Goal: Information Seeking & Learning: Learn about a topic

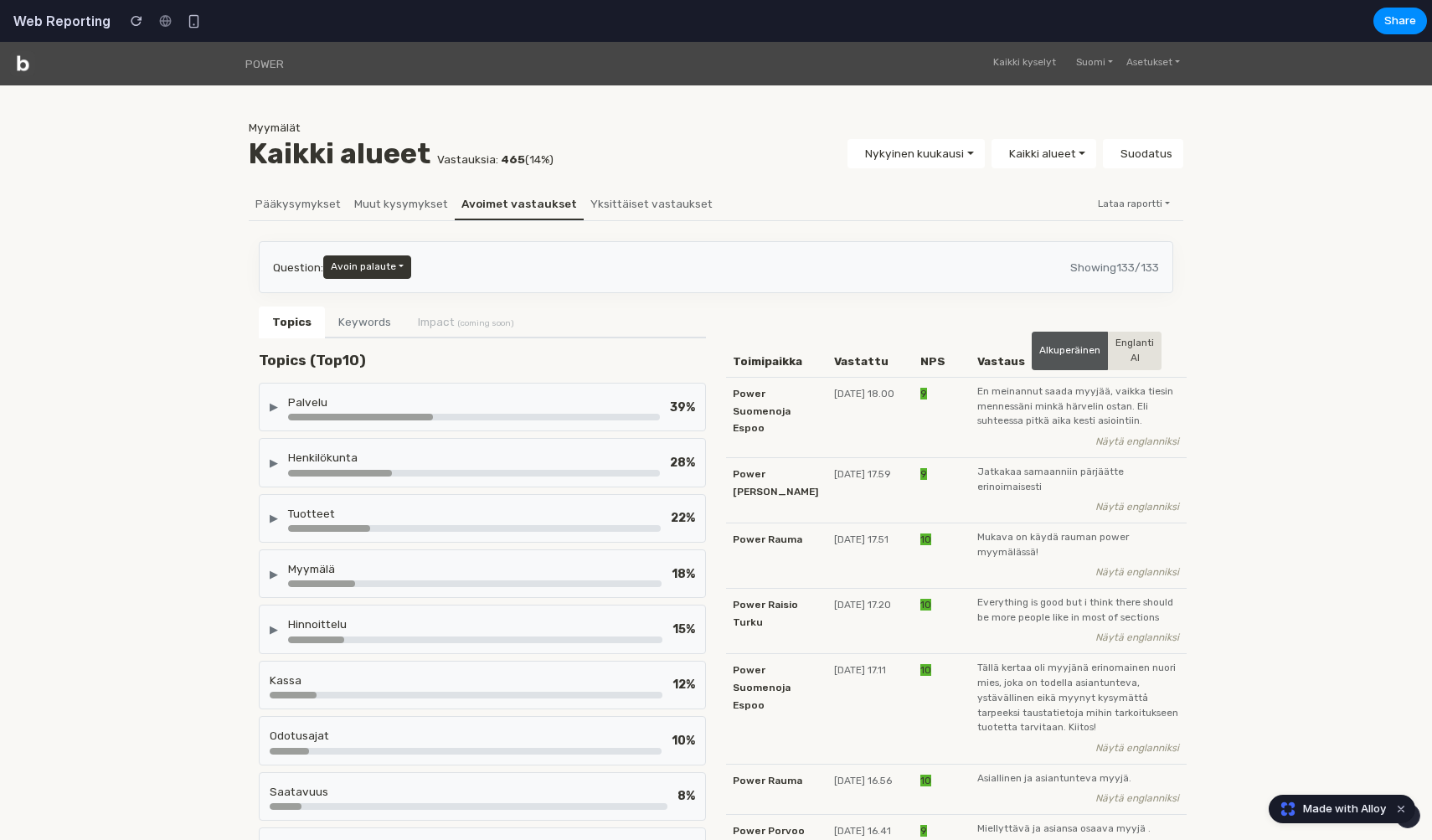
click at [532, 405] on div "Palvelu" at bounding box center [474, 402] width 372 height 17
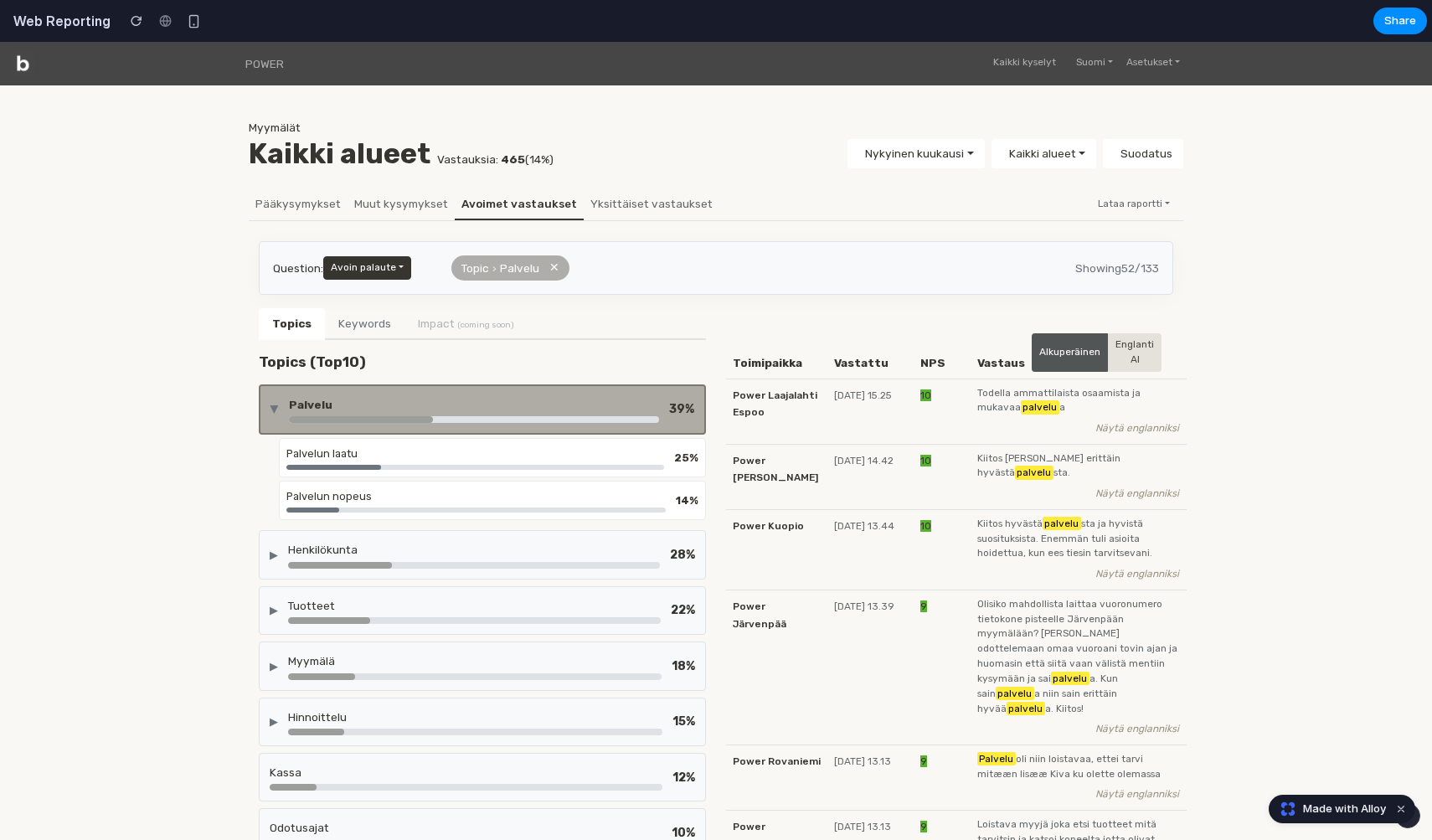
click at [532, 405] on div "Palvelu" at bounding box center [474, 404] width 370 height 17
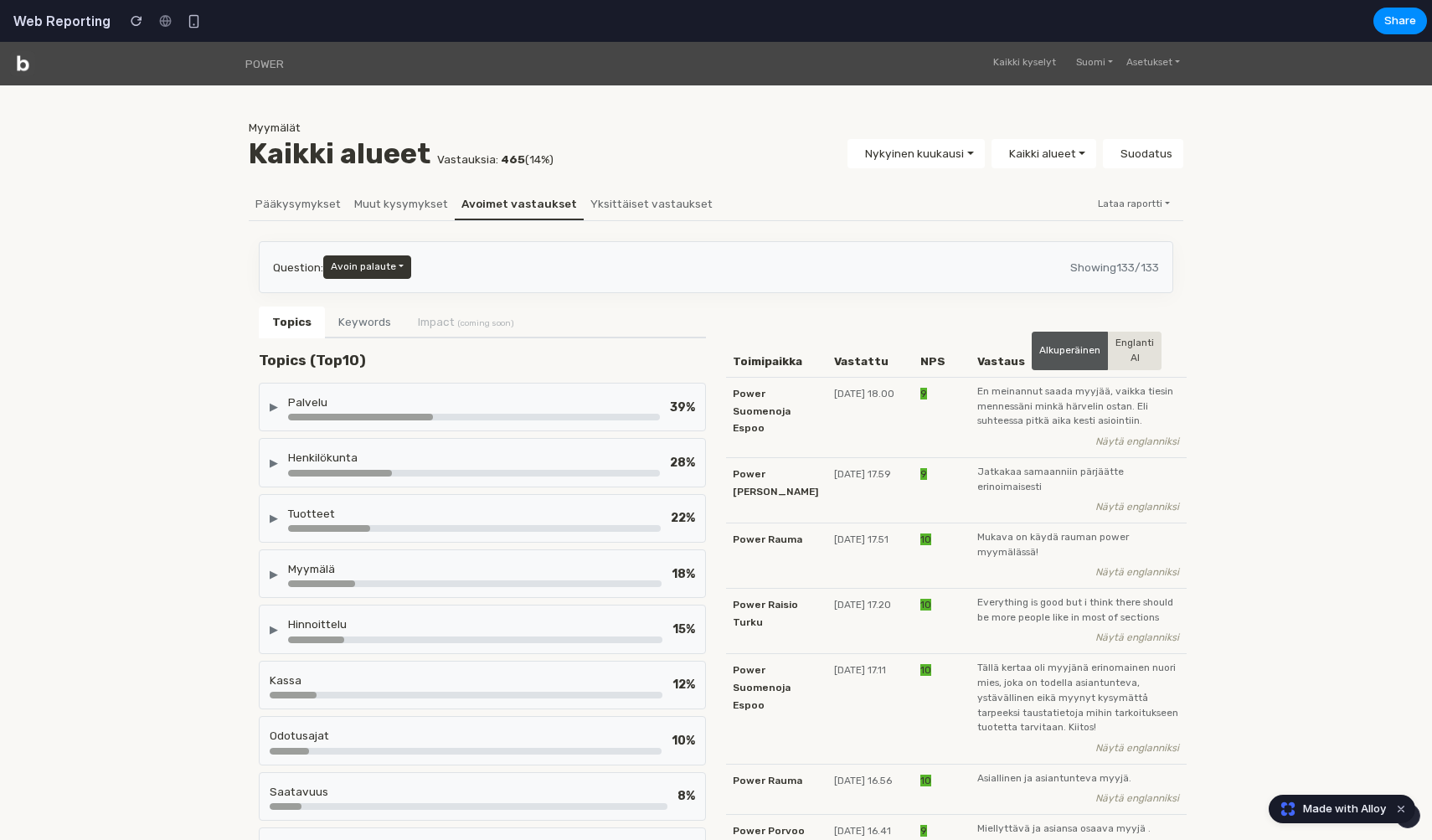
click at [532, 405] on div "Palvelu" at bounding box center [474, 402] width 372 height 17
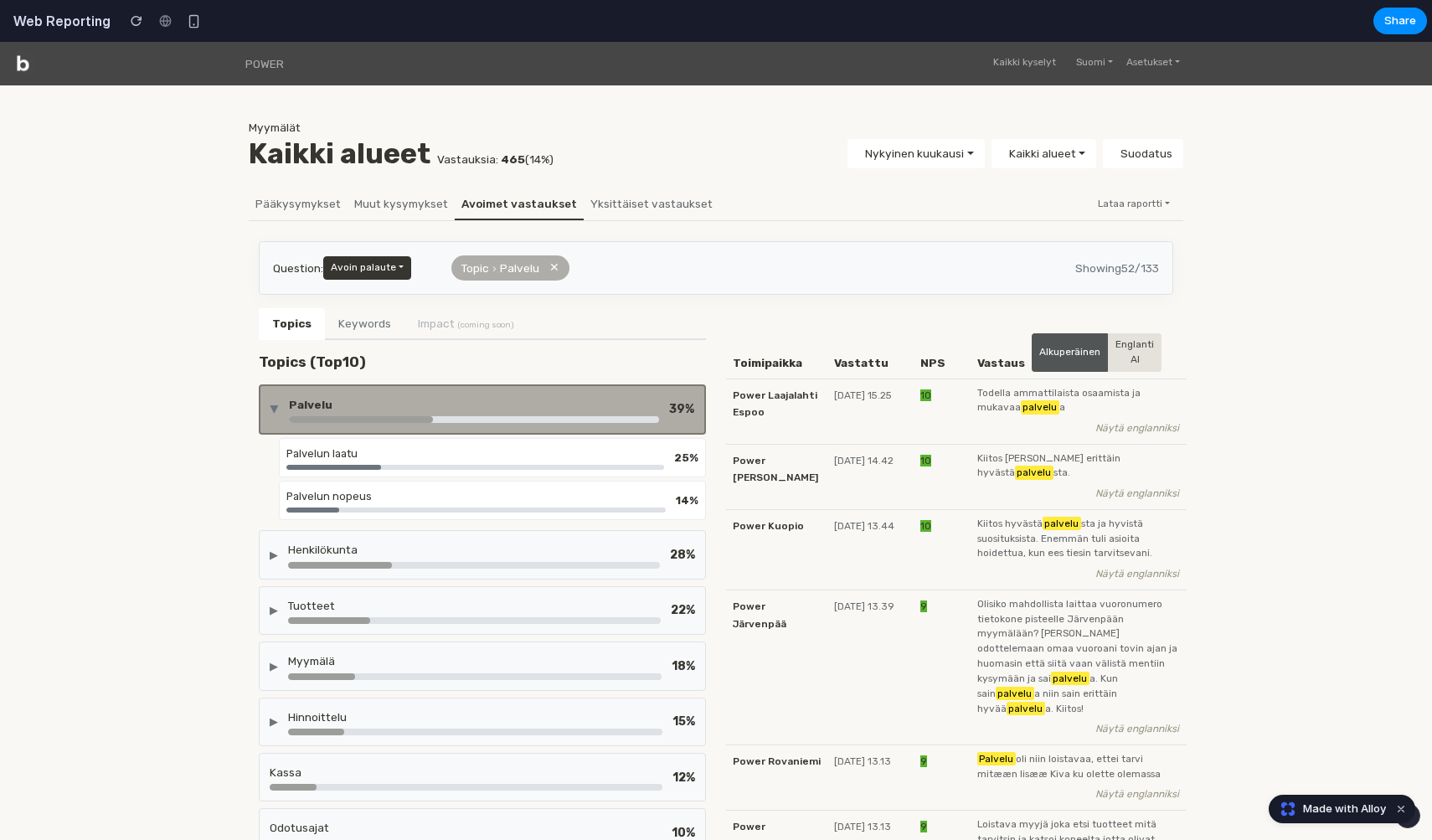
click at [532, 405] on div "Palvelu" at bounding box center [474, 404] width 370 height 17
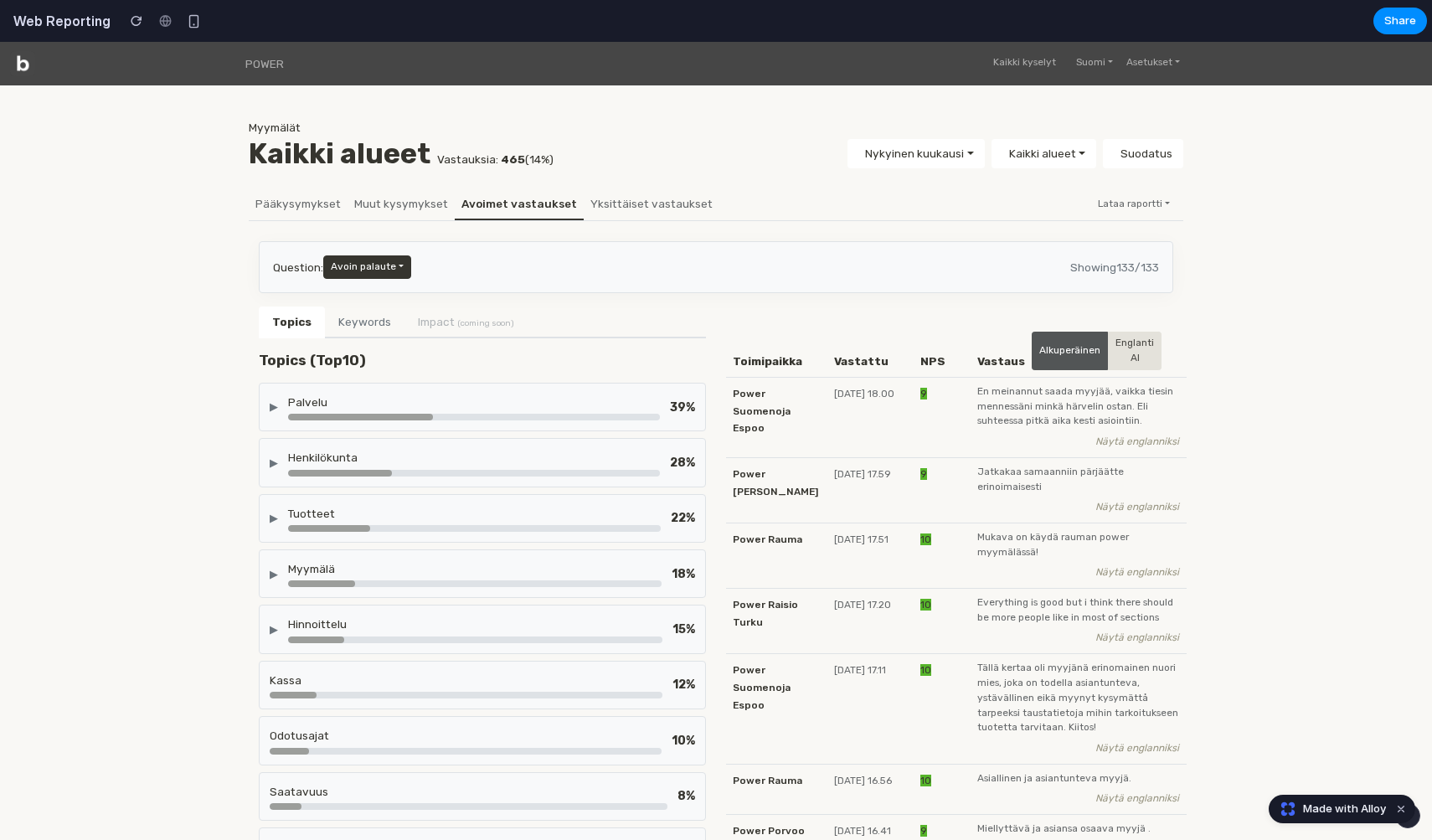
click at [532, 405] on div "Palvelu" at bounding box center [474, 402] width 372 height 17
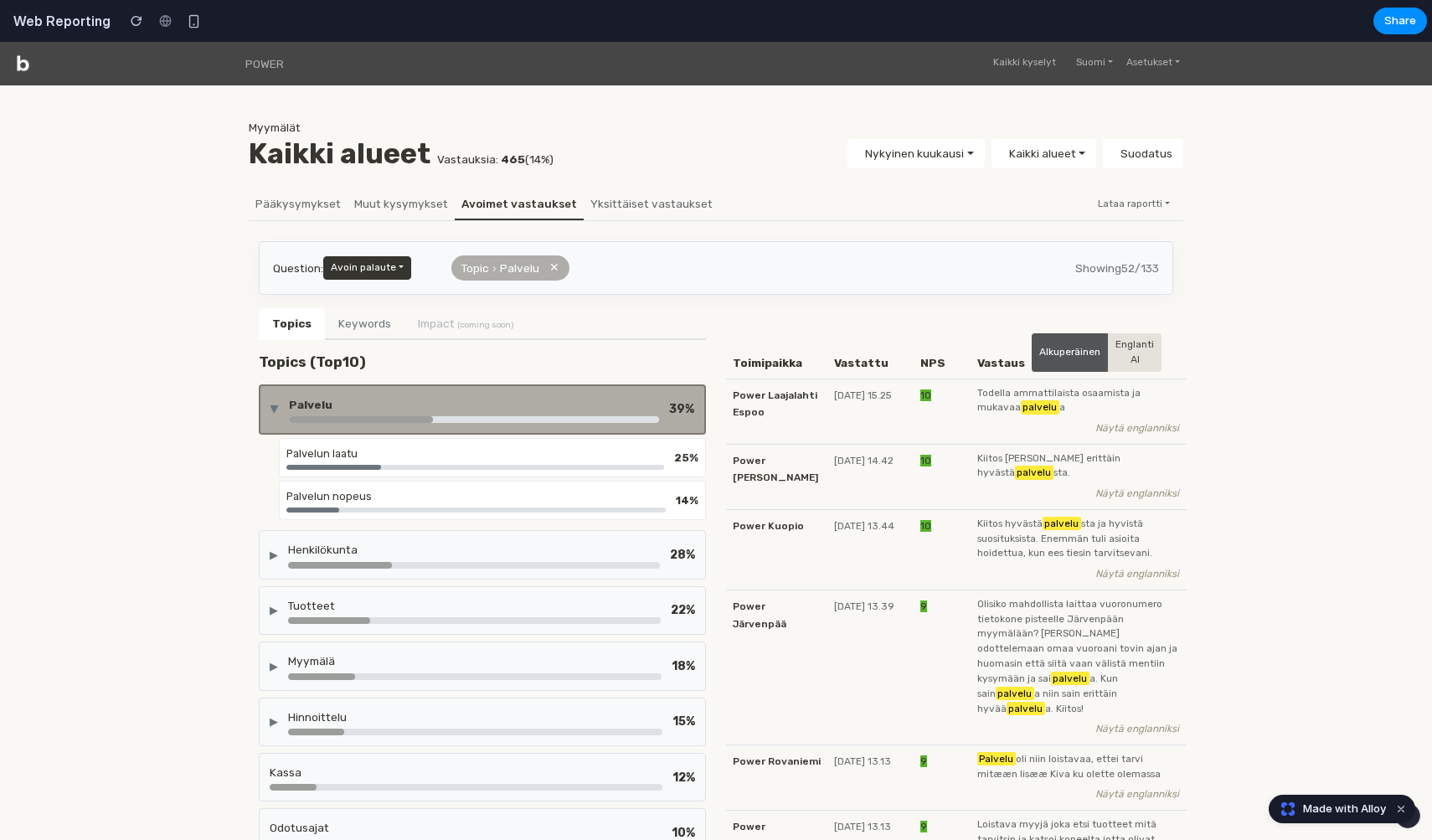
click at [532, 405] on div "Palvelu" at bounding box center [474, 404] width 370 height 17
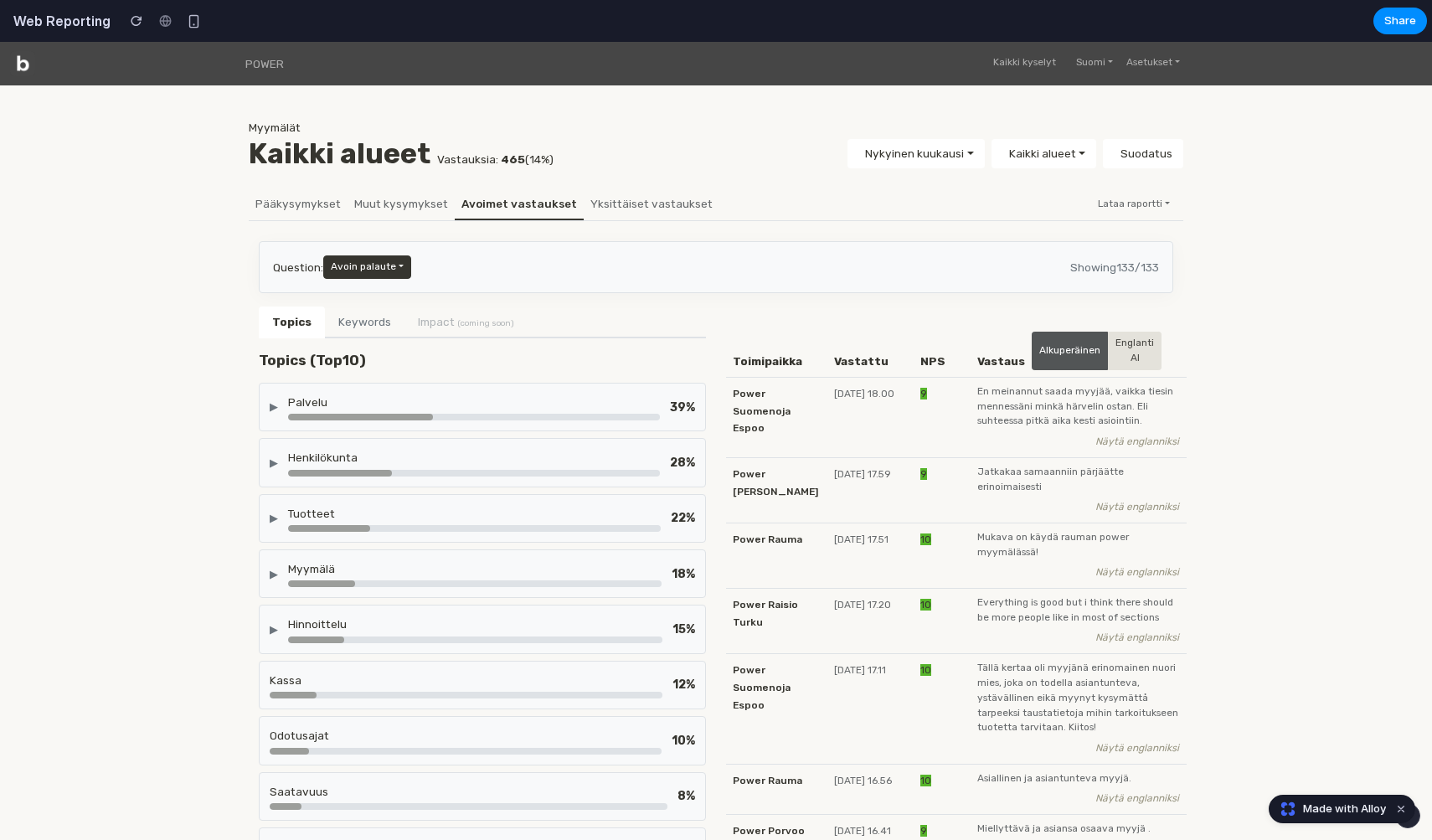
click at [545, 465] on div "Henkilökunta" at bounding box center [474, 463] width 372 height 27
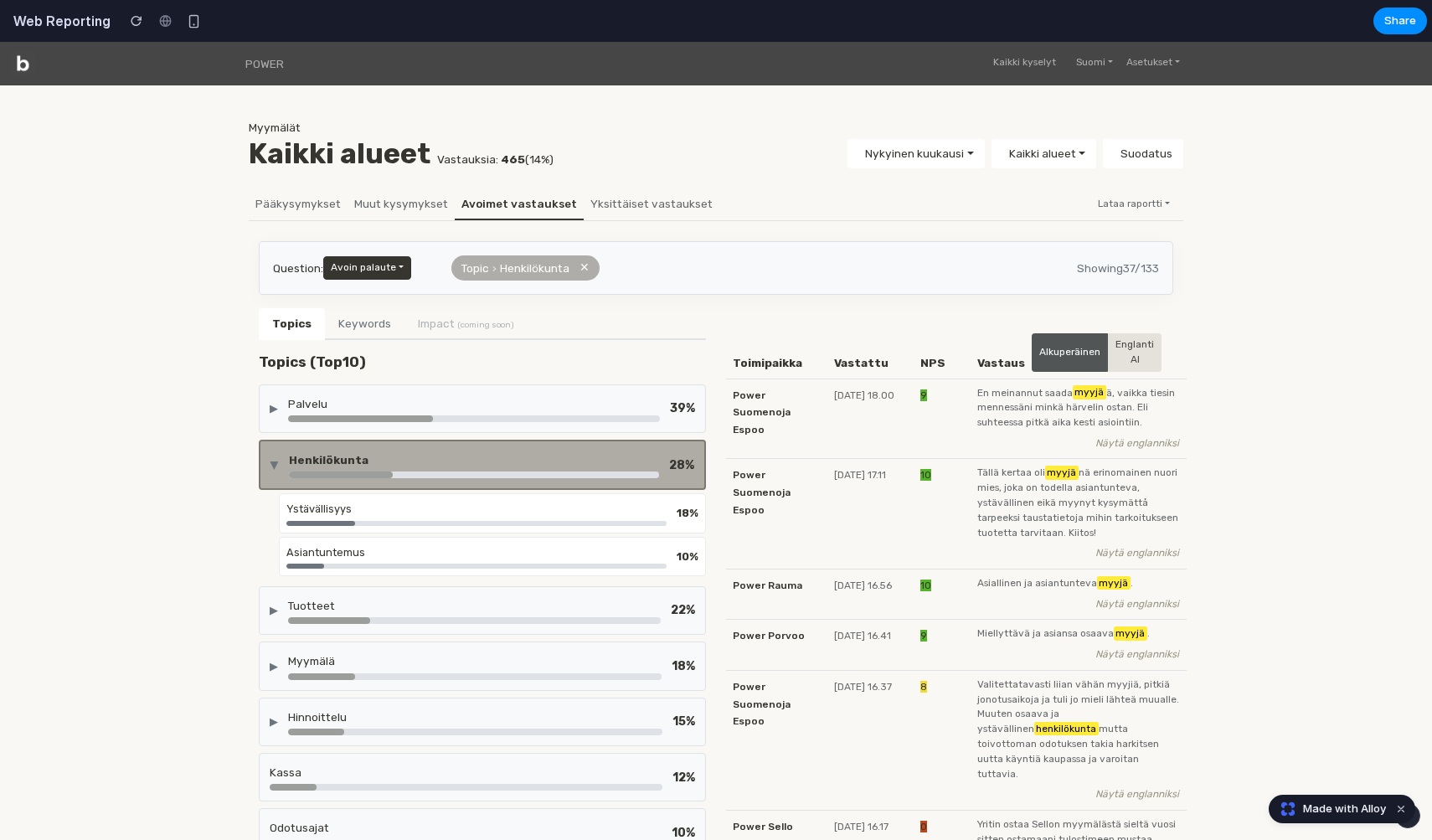
click at [545, 465] on div "Henkilökunta" at bounding box center [474, 464] width 370 height 27
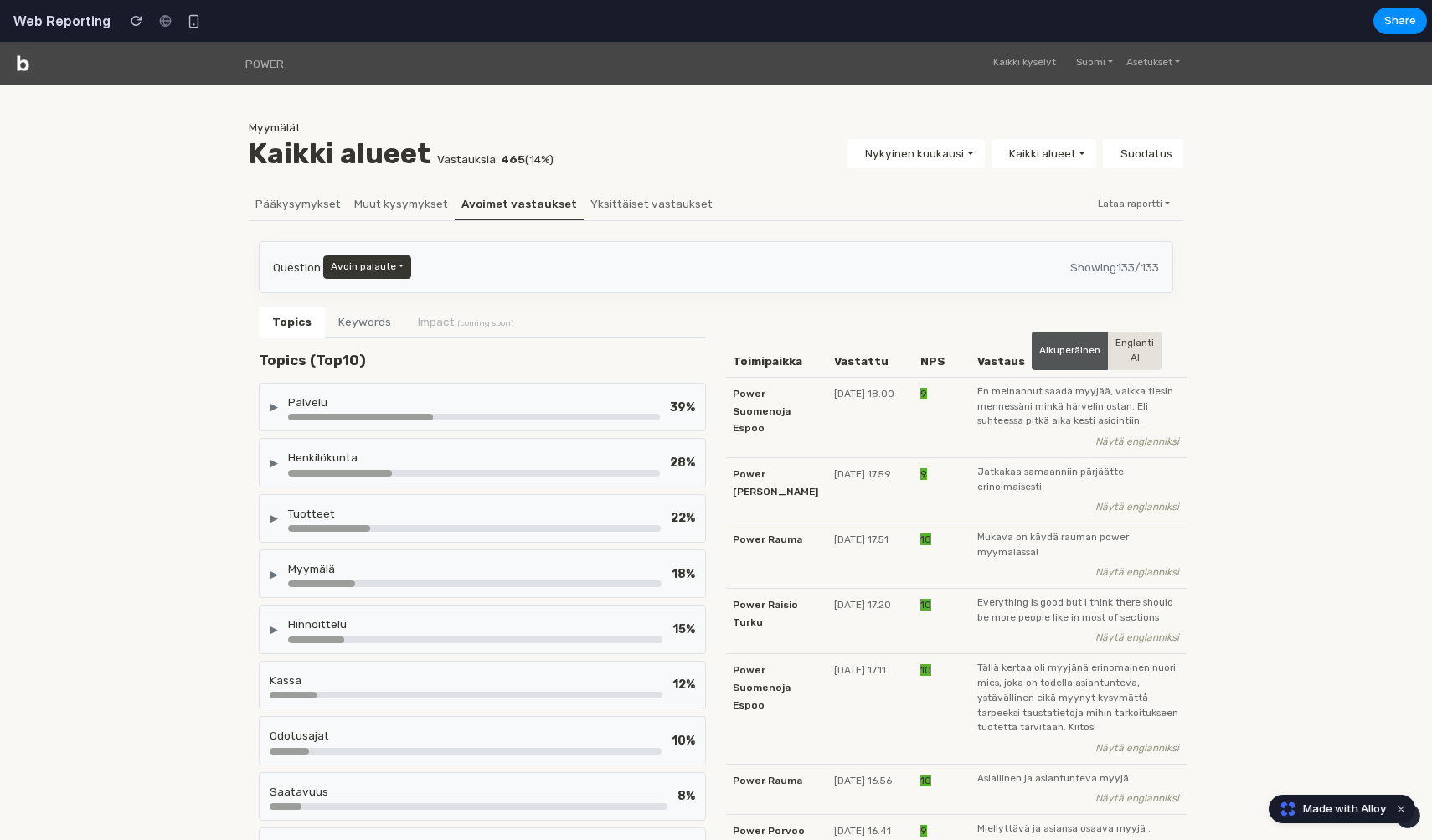
click at [532, 393] on div "Palvelu" at bounding box center [474, 402] width 372 height 17
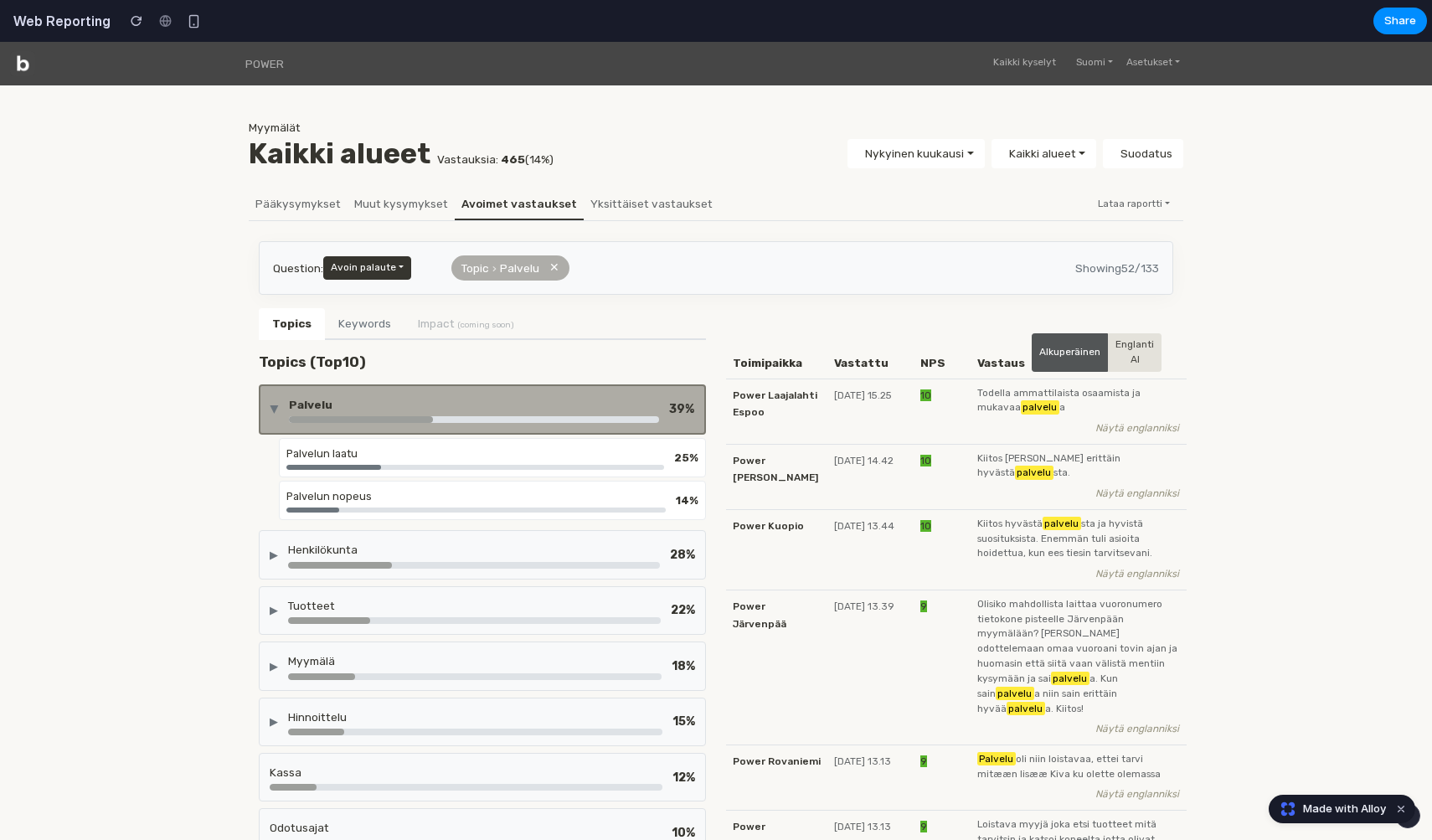
click at [532, 393] on div "▶ Palvelu 39 %" at bounding box center [482, 410] width 447 height 50
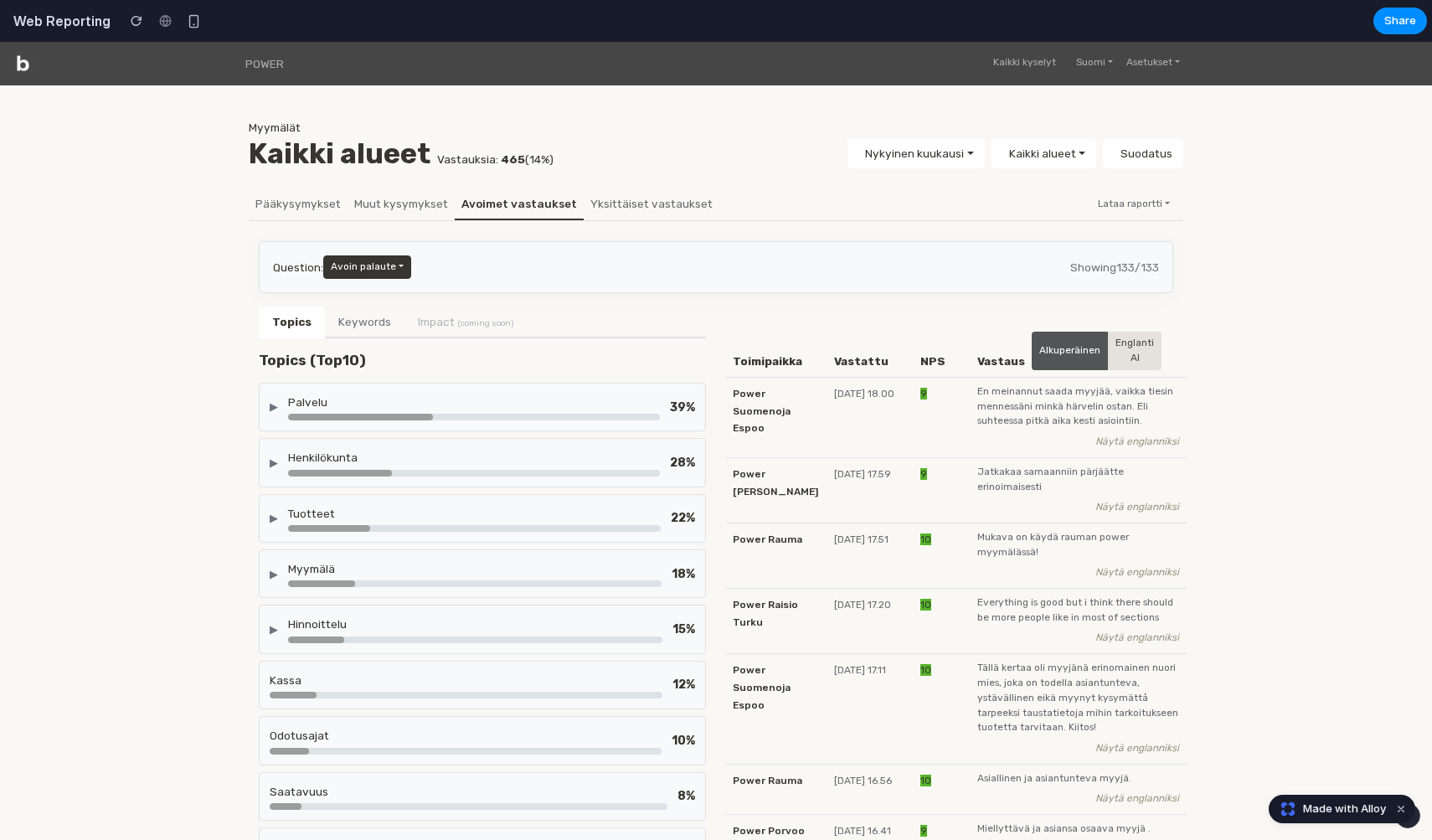
click at [532, 393] on div "Palvelu" at bounding box center [474, 402] width 372 height 17
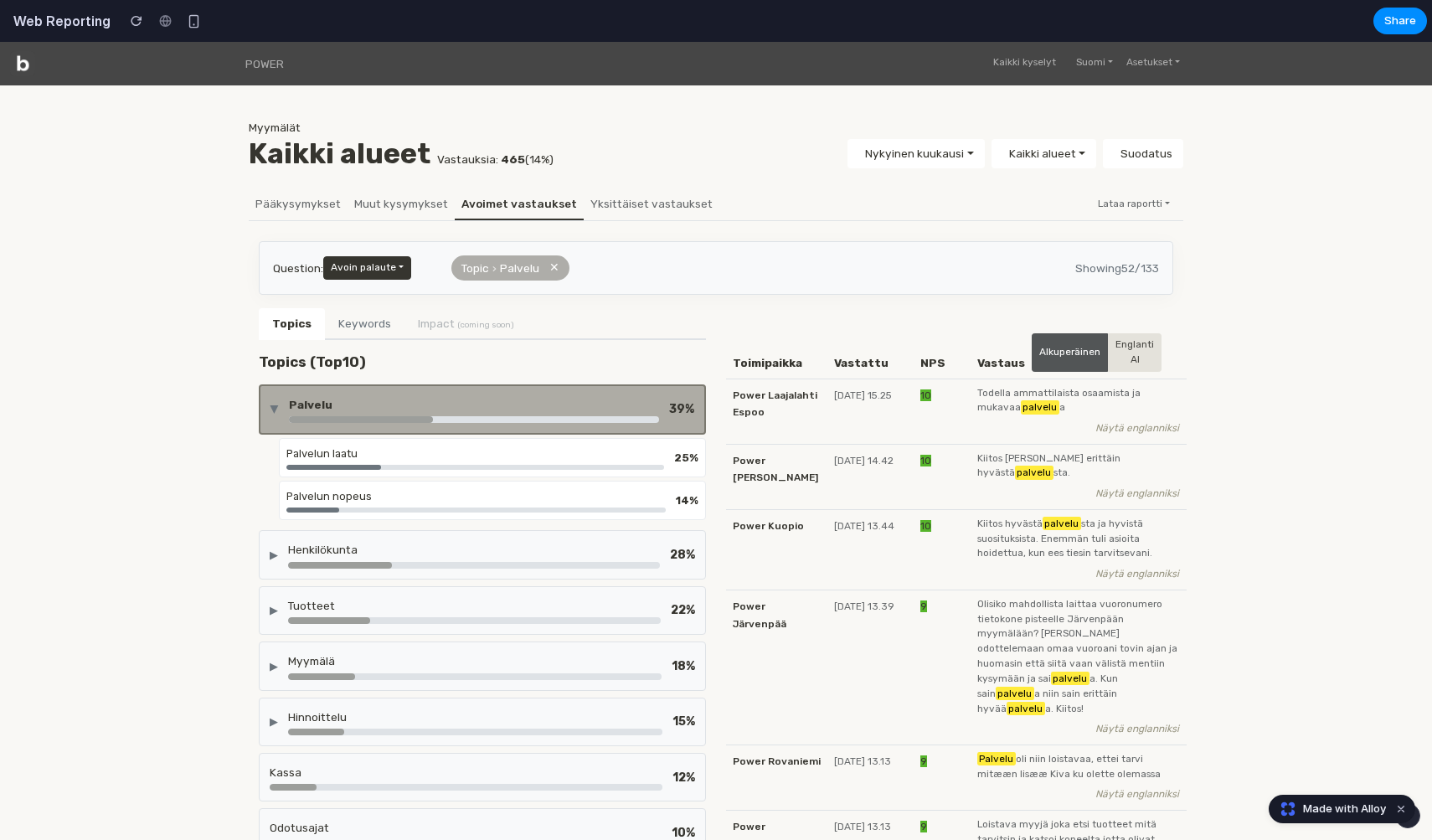
click at [567, 379] on div "Topics (Top 10 ) ▶ Palvelu 39 % Palvelun laatu 25 % Palvelun nopeus 14 % ▶ Henk…" at bounding box center [482, 688] width 447 height 671
click at [513, 397] on div "Palvelu" at bounding box center [474, 404] width 370 height 17
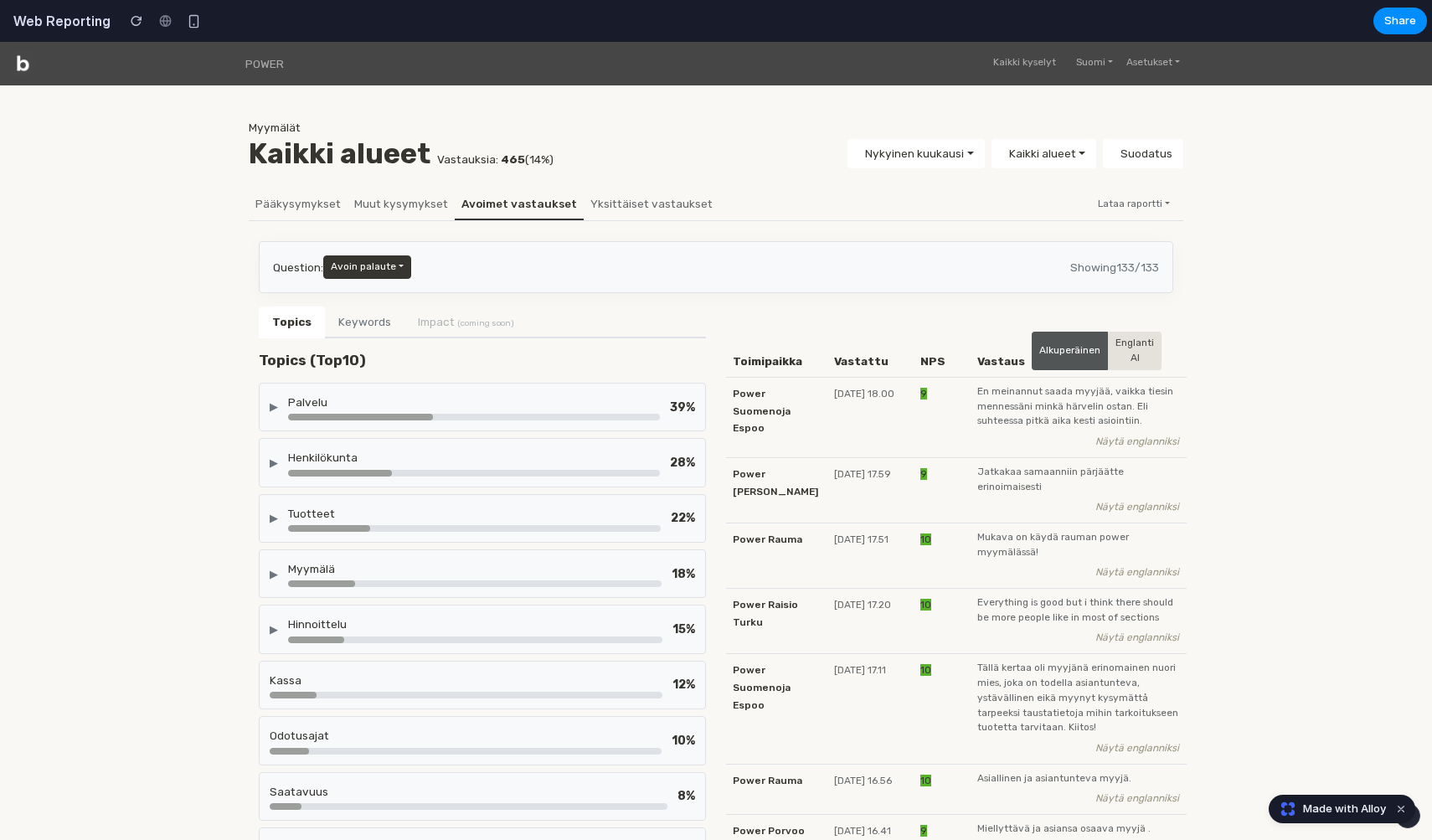
click at [290, 203] on link "Pääkysymykset" at bounding box center [298, 204] width 99 height 31
click at [527, 208] on link "Avoimet vastaukset" at bounding box center [519, 204] width 129 height 31
click at [635, 208] on link "Yksittäiset vastaukset" at bounding box center [651, 204] width 136 height 31
click at [380, 316] on button "Keywords" at bounding box center [365, 322] width 80 height 31
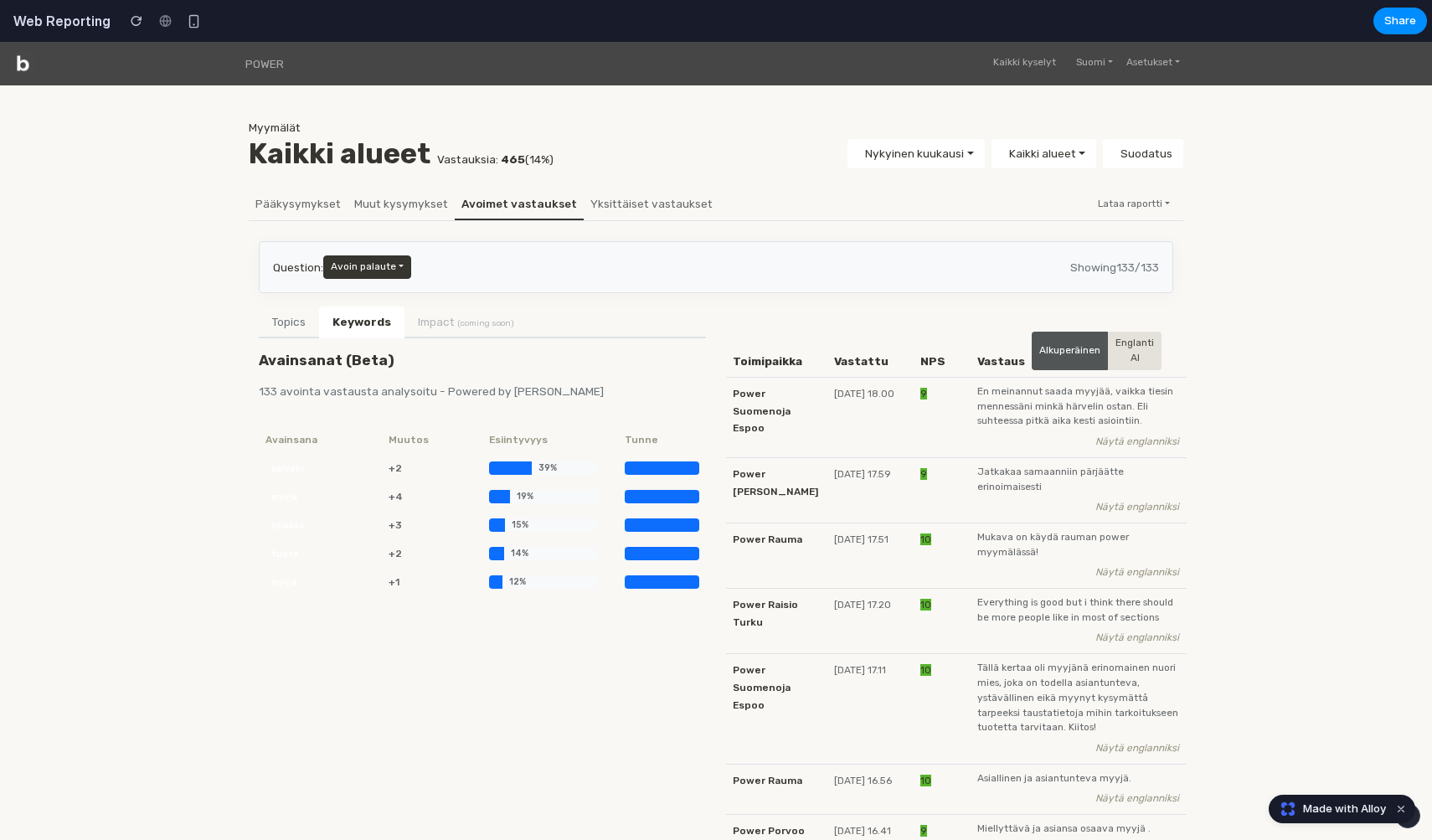
click at [438, 319] on li "Impact (coming soon)" at bounding box center [465, 322] width 123 height 31
click at [278, 319] on button "Topics" at bounding box center [288, 322] width 60 height 31
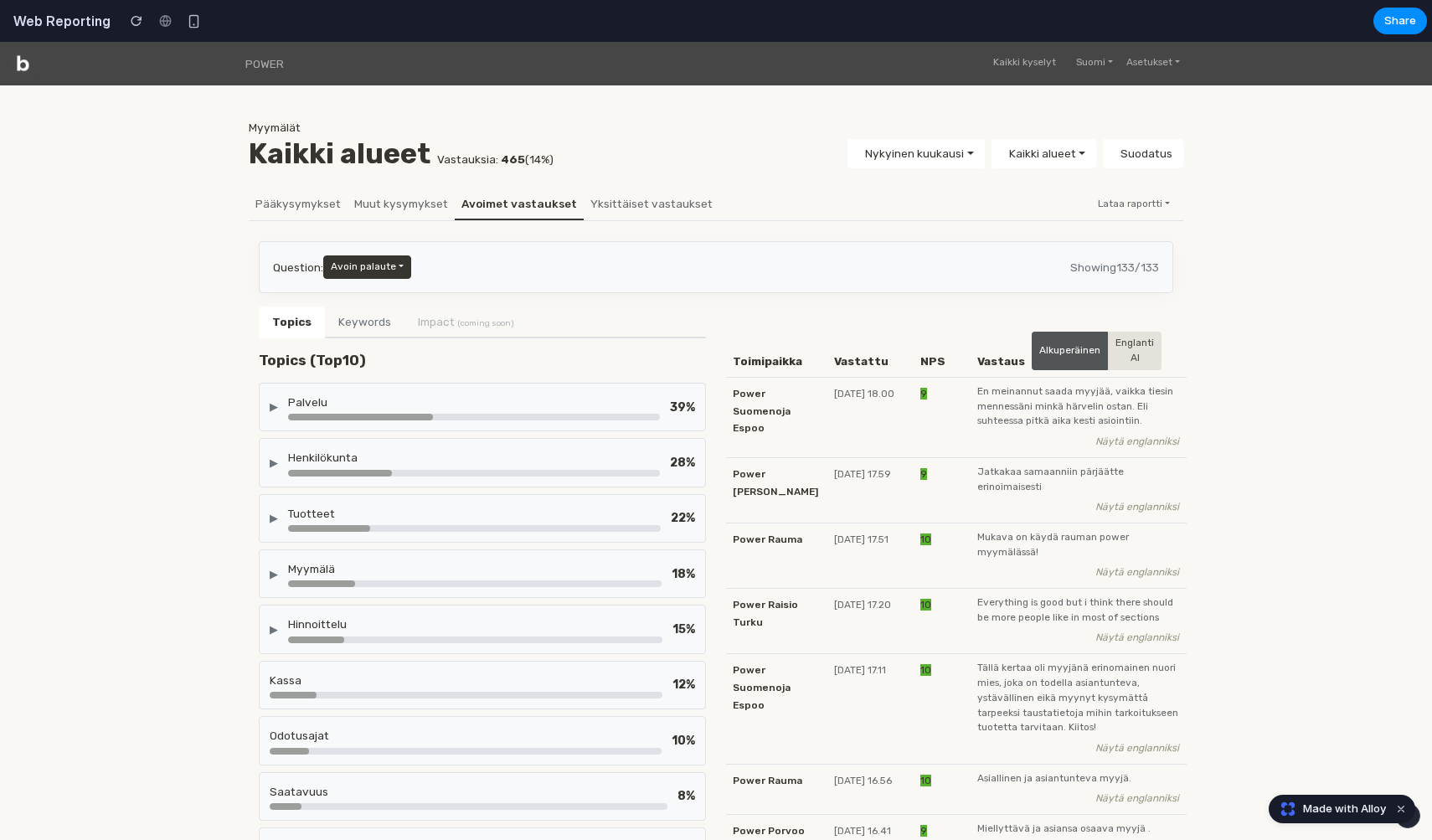
click at [272, 402] on div "▶" at bounding box center [273, 407] width 8 height 16
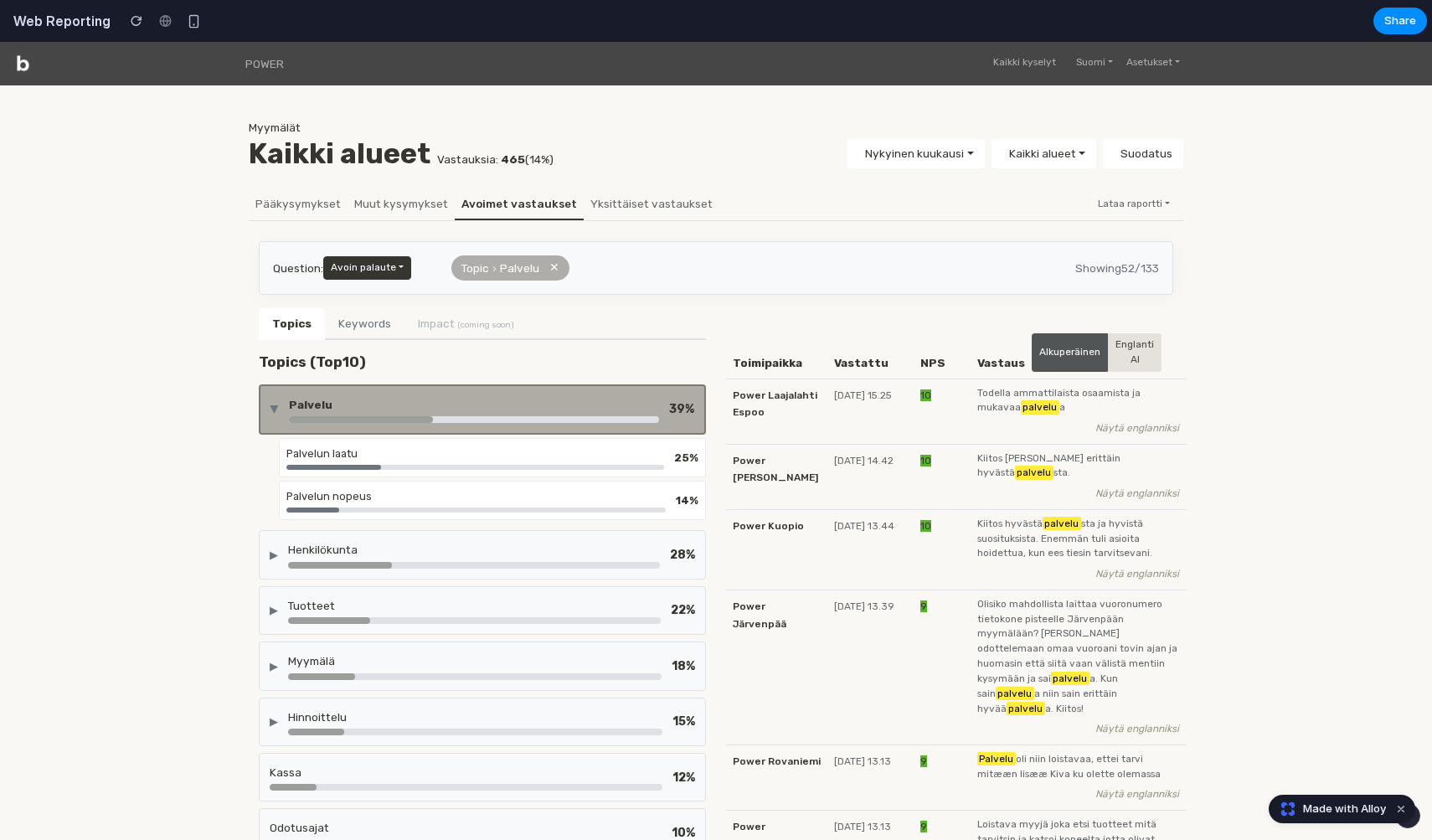
click at [272, 402] on div "▶ Palvelu 39 %" at bounding box center [482, 410] width 424 height 27
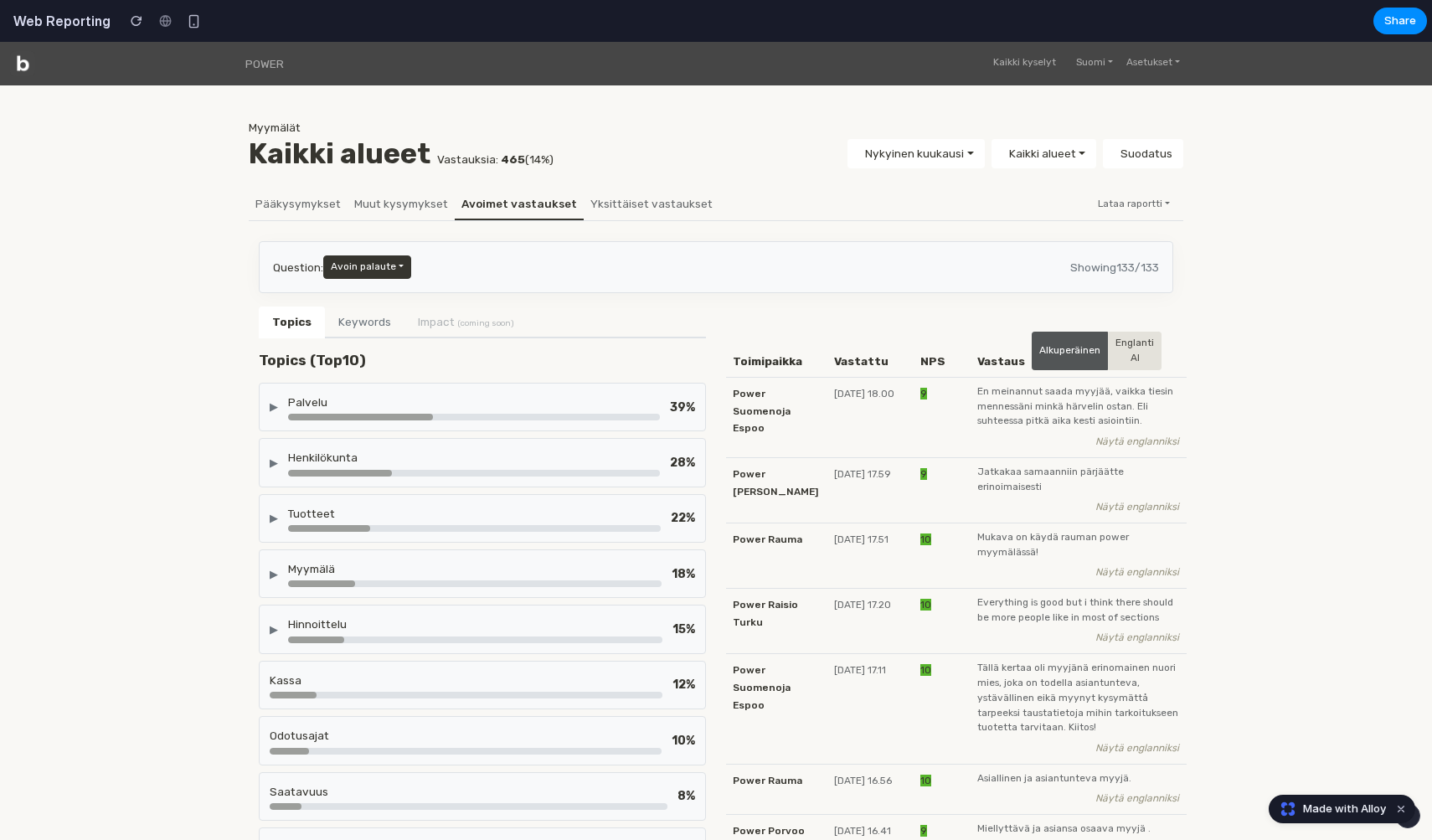
drag, startPoint x: 371, startPoint y: 673, endPoint x: 388, endPoint y: 673, distance: 17.0
click at [388, 673] on div "Kassa" at bounding box center [465, 679] width 393 height 17
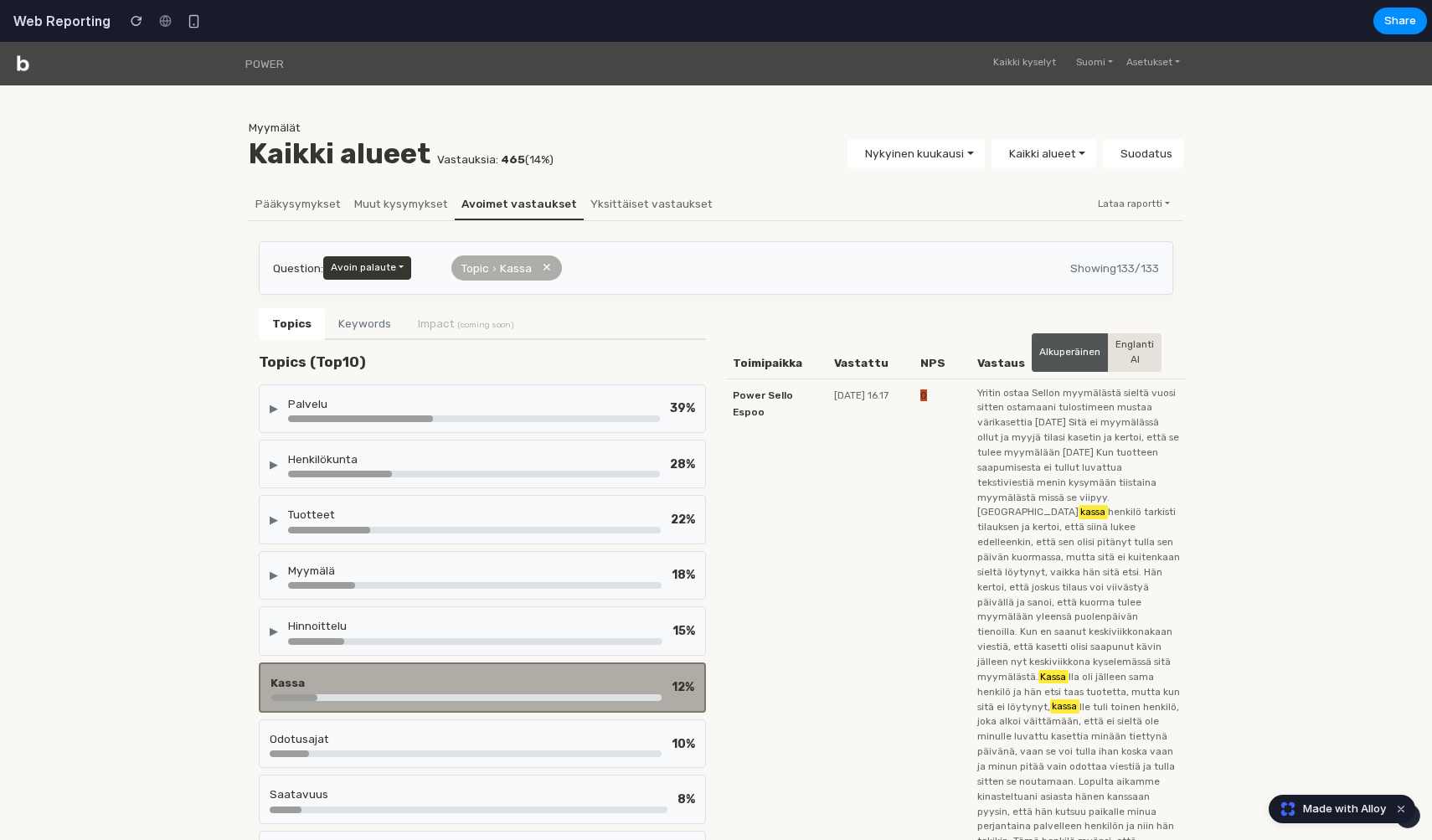
click at [550, 270] on button "✕" at bounding box center [546, 268] width 10 height 19
